Goal: Navigation & Orientation: Find specific page/section

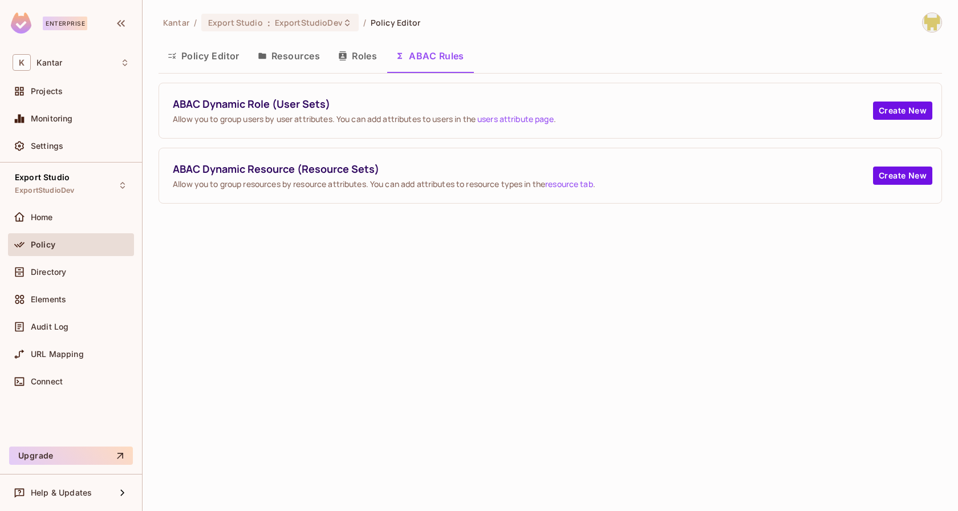
click at [450, 31] on div "Kantar / Export Studio : ExportStudioDev / Policy Editor" at bounding box center [551, 23] width 784 height 20
